Goal: Transaction & Acquisition: Book appointment/travel/reservation

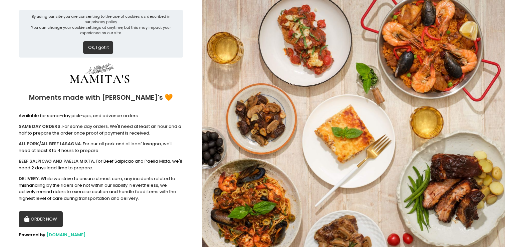
click at [104, 43] on button "Ok, I got it" at bounding box center [98, 47] width 30 height 13
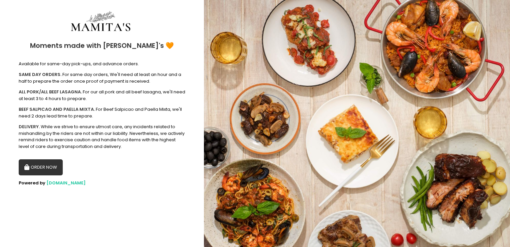
click at [49, 172] on button "ORDER NOW" at bounding box center [41, 167] width 44 height 16
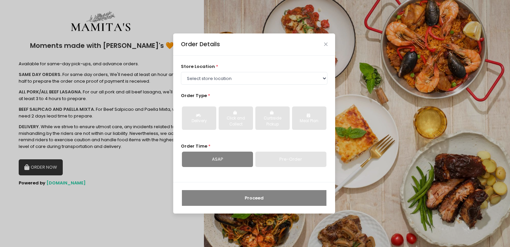
click at [278, 158] on div "Pre-Order" at bounding box center [291, 158] width 71 height 15
click at [258, 162] on div "Pre-Order" at bounding box center [291, 158] width 71 height 15
click at [280, 158] on div "Pre-Order" at bounding box center [291, 158] width 71 height 15
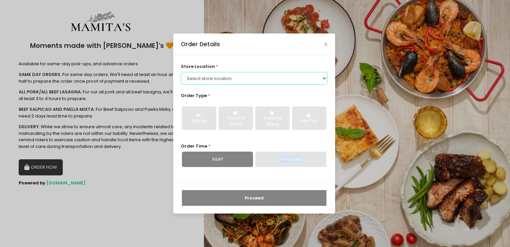
drag, startPoint x: 280, startPoint y: 158, endPoint x: 242, endPoint y: 80, distance: 86.7
click at [242, 80] on select "Select store location Mamitas PH - [GEOGRAPHIC_DATA] Mamitas PH - [GEOGRAPHIC_D…" at bounding box center [254, 78] width 147 height 13
select select "6602978951b8268a02d72b28"
click at [181, 72] on select "Select store location Mamitas PH - [GEOGRAPHIC_DATA] Mamitas PH - [GEOGRAPHIC_D…" at bounding box center [254, 78] width 147 height 13
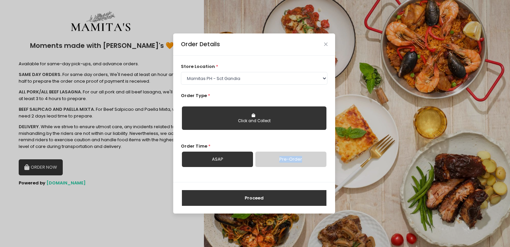
click at [283, 159] on link "Pre-Order" at bounding box center [291, 158] width 71 height 15
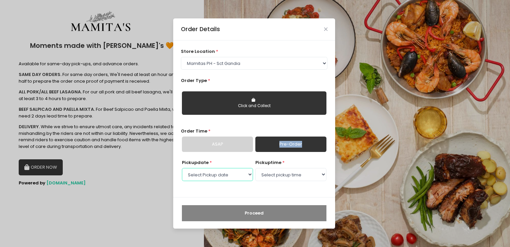
click at [215, 176] on select "Select Pickup date [DATE] [DATE] [DATE] [DATE] [DATE] [DATE] [DATE] [DATE] [DAT…" at bounding box center [217, 174] width 71 height 13
select select "[DATE]"
click at [182, 168] on select "Select Pickup date [DATE] [DATE] [DATE] [DATE] [DATE] [DATE] [DATE] [DATE] [DAT…" at bounding box center [217, 174] width 71 height 13
click at [286, 172] on select "Select pickup time 09:00 AM - 09:30 AM 09:30 AM - 10:00 AM 10:00 AM - 10:30 AM …" at bounding box center [291, 174] width 71 height 13
select select "10:30"
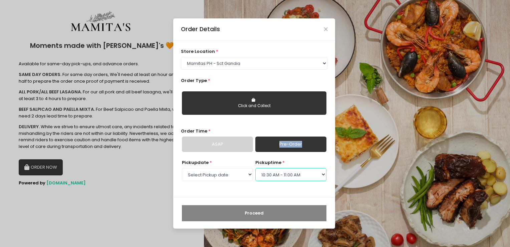
click at [256, 168] on select "Select pickup time 09:00 AM - 09:30 AM 09:30 AM - 10:00 AM 10:00 AM - 10:30 AM …" at bounding box center [291, 174] width 71 height 13
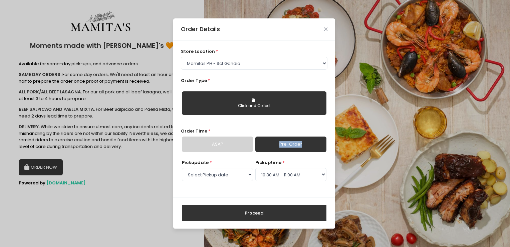
click at [284, 148] on link "Pre-Order" at bounding box center [291, 143] width 71 height 15
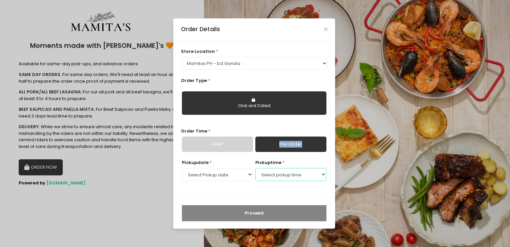
click at [286, 176] on select "Select pickup time 09:00 AM - 09:30 AM 09:30 AM - 10:00 AM 10:00 AM - 10:30 AM …" at bounding box center [291, 174] width 71 height 13
click at [256, 168] on select "Select pickup time 09:00 AM - 09:30 AM 09:30 AM - 10:00 AM 10:00 AM - 10:30 AM …" at bounding box center [291, 174] width 71 height 13
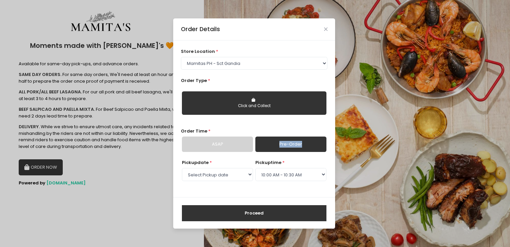
click at [266, 212] on button "Proceed" at bounding box center [254, 213] width 145 height 16
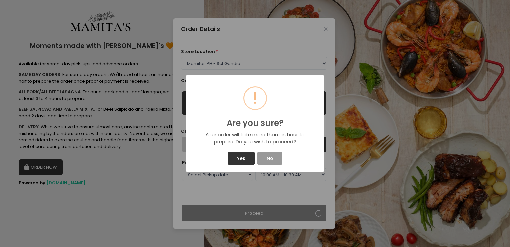
click at [272, 161] on button "No" at bounding box center [270, 158] width 25 height 13
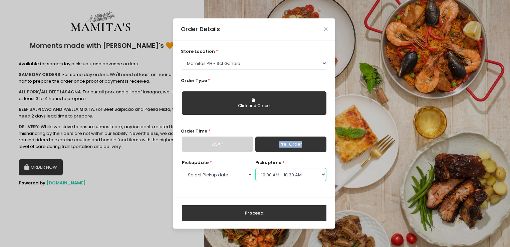
click at [291, 170] on select "Select pickup time 09:00 AM - 09:30 AM 09:30 AM - 10:00 AM 10:00 AM - 10:30 AM …" at bounding box center [291, 174] width 71 height 13
select select "09:00"
click at [256, 168] on select "Select pickup time 09:00 AM - 09:30 AM 09:30 AM - 10:00 AM 10:00 AM - 10:30 AM …" at bounding box center [291, 174] width 71 height 13
click at [266, 211] on button "Proceed" at bounding box center [254, 213] width 145 height 16
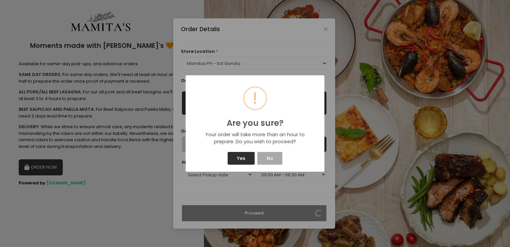
click at [237, 157] on button "Yes" at bounding box center [241, 158] width 27 height 13
